Goal: Find specific page/section

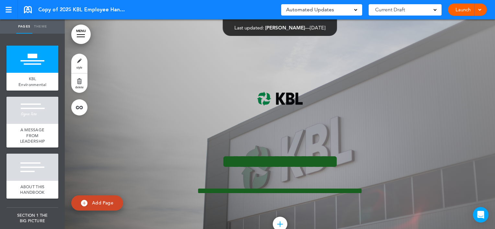
click at [158, 139] on div "**********" at bounding box center [280, 136] width 324 height 192
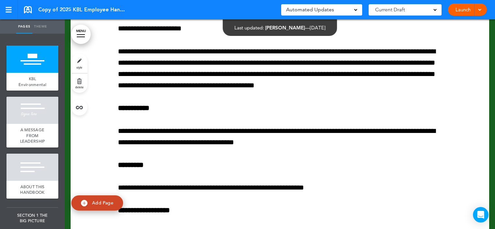
scroll to position [47129, 0]
